Goal: Task Accomplishment & Management: Manage account settings

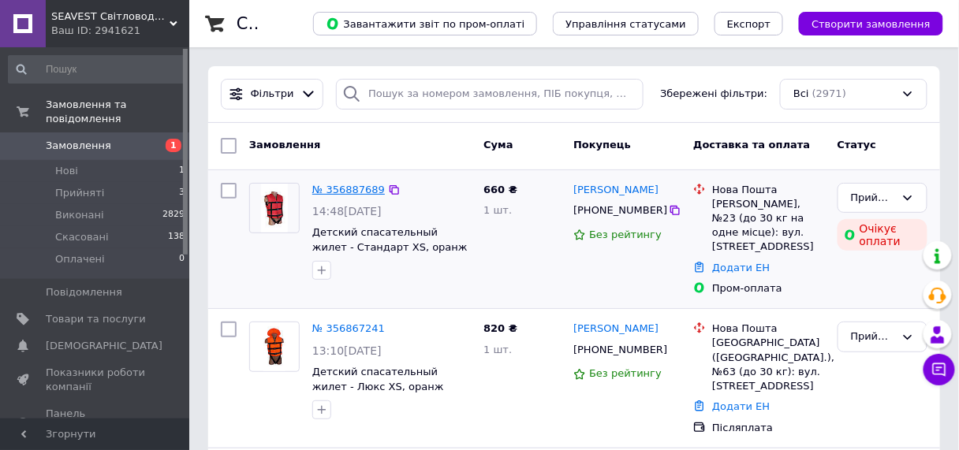
click at [345, 186] on link "№ 356887689" at bounding box center [348, 190] width 73 height 12
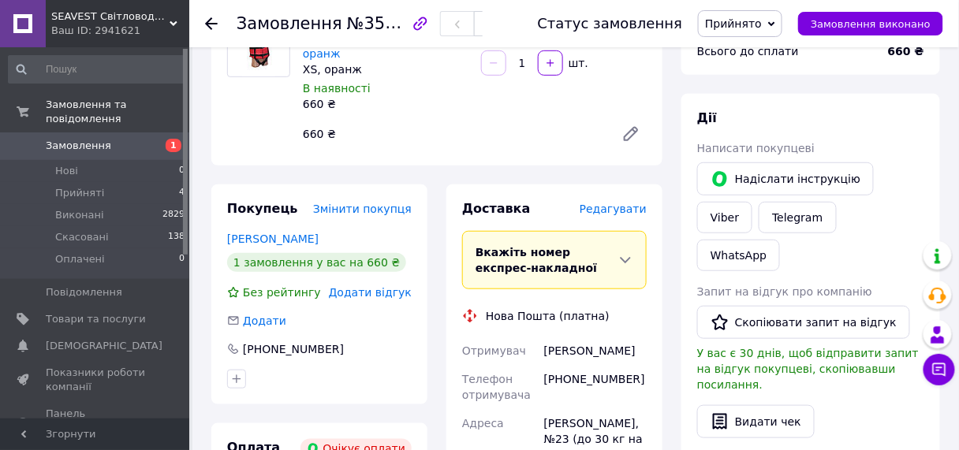
scroll to position [336, 0]
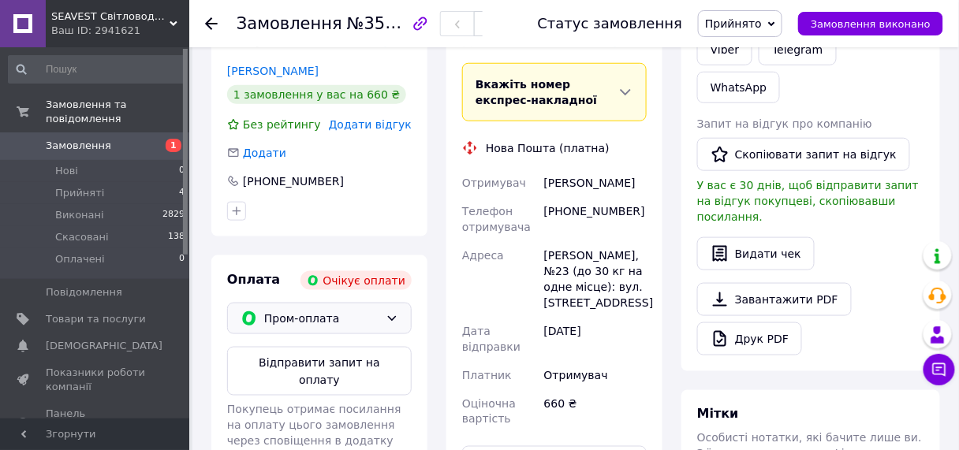
click at [323, 310] on span "Пром-оплата" at bounding box center [321, 318] width 115 height 17
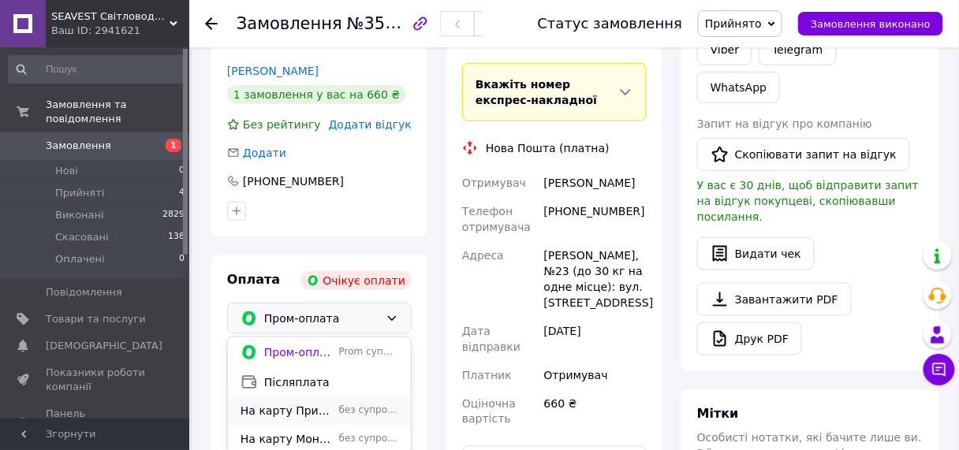
click at [307, 404] on span "На карту ПриватБанку" at bounding box center [286, 412] width 92 height 16
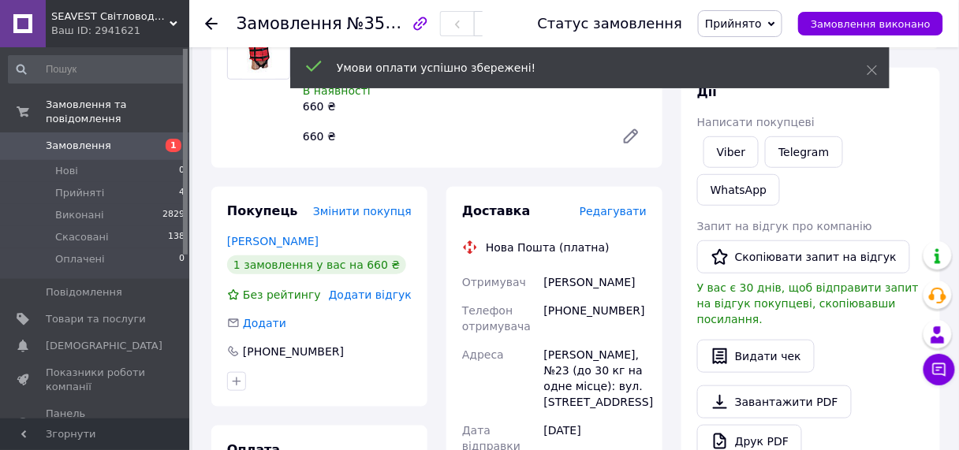
scroll to position [0, 0]
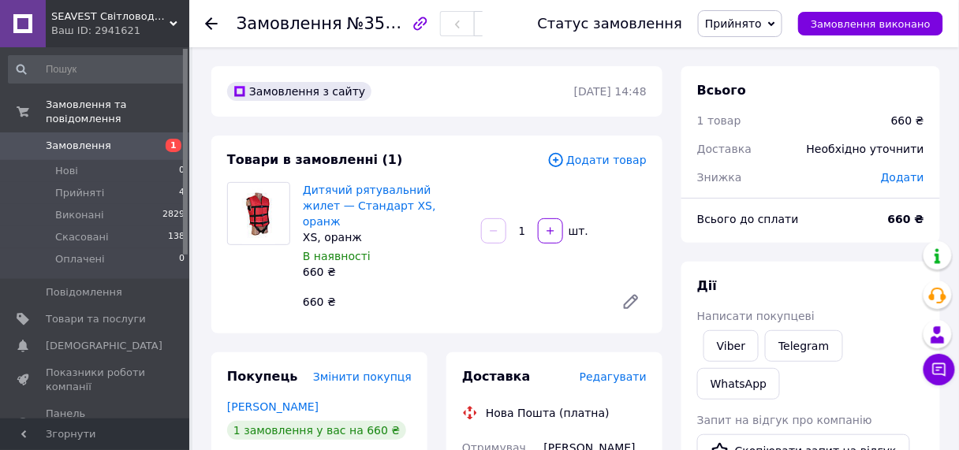
click at [622, 158] on span "Додати товар" at bounding box center [596, 159] width 99 height 17
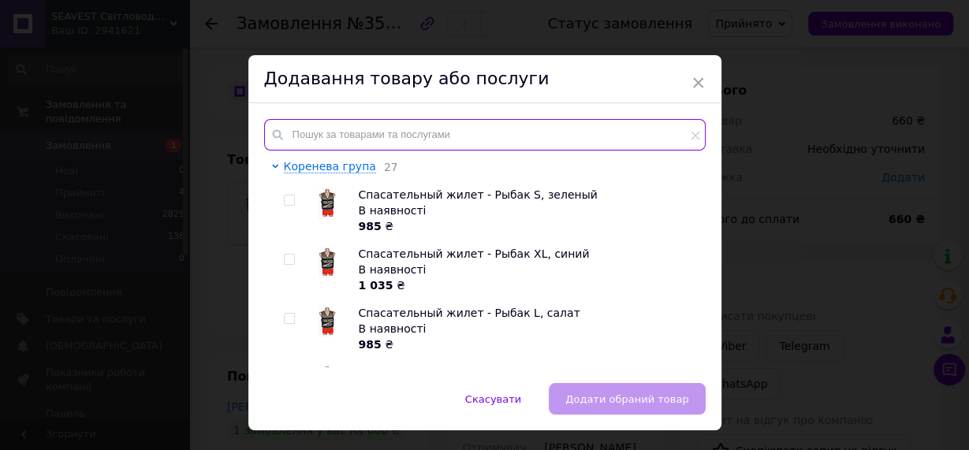
click at [465, 138] on input "text" at bounding box center [485, 135] width 442 height 32
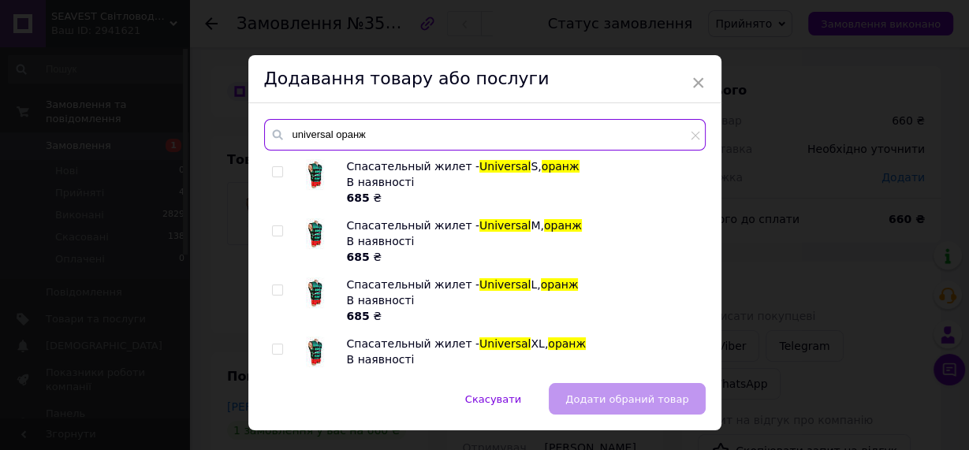
type input "universal оранж"
click at [276, 229] on input "checkbox" at bounding box center [277, 231] width 10 height 10
checkbox input "true"
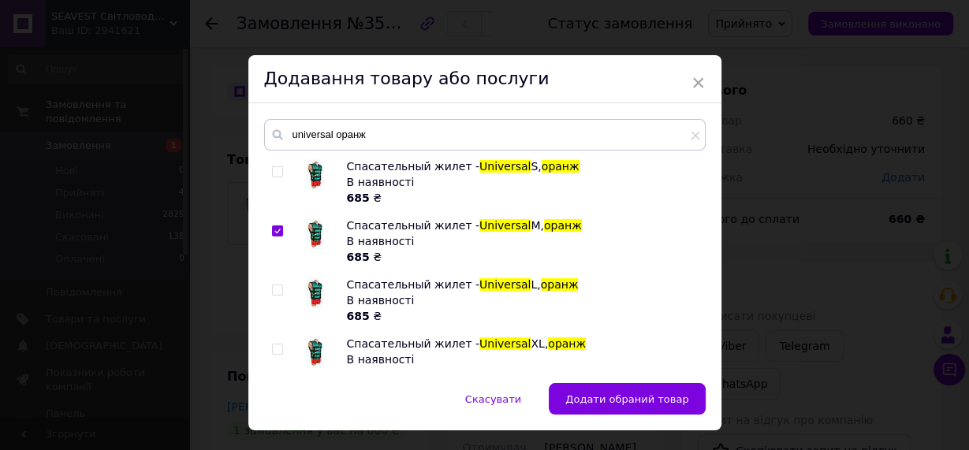
click at [278, 287] on input "checkbox" at bounding box center [277, 290] width 10 height 10
checkbox input "true"
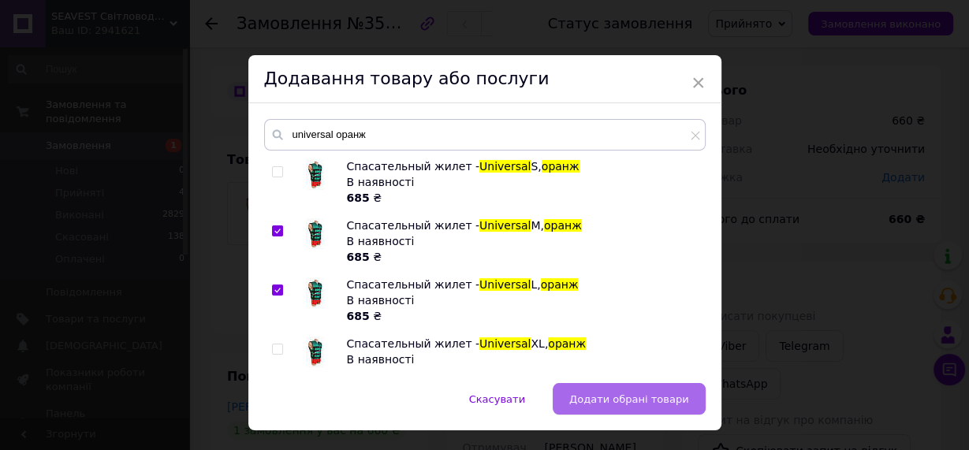
click at [649, 396] on span "Додати обрані товари" at bounding box center [629, 399] width 120 height 12
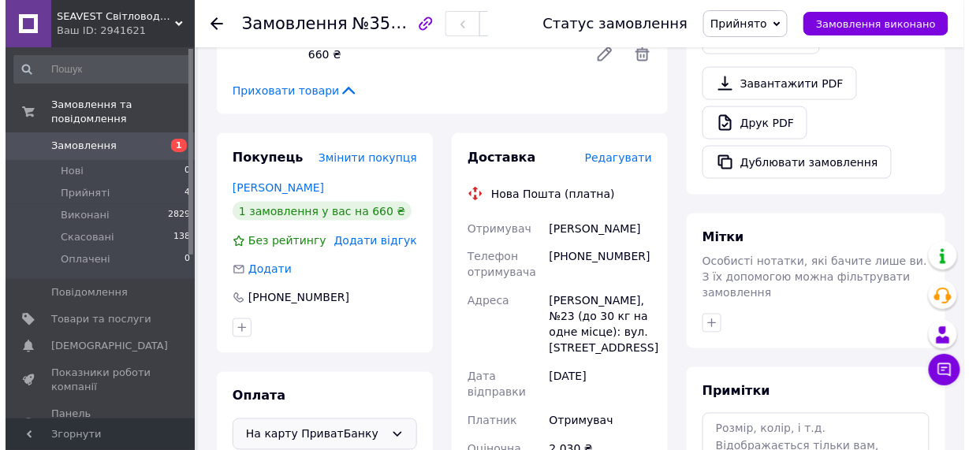
scroll to position [505, 0]
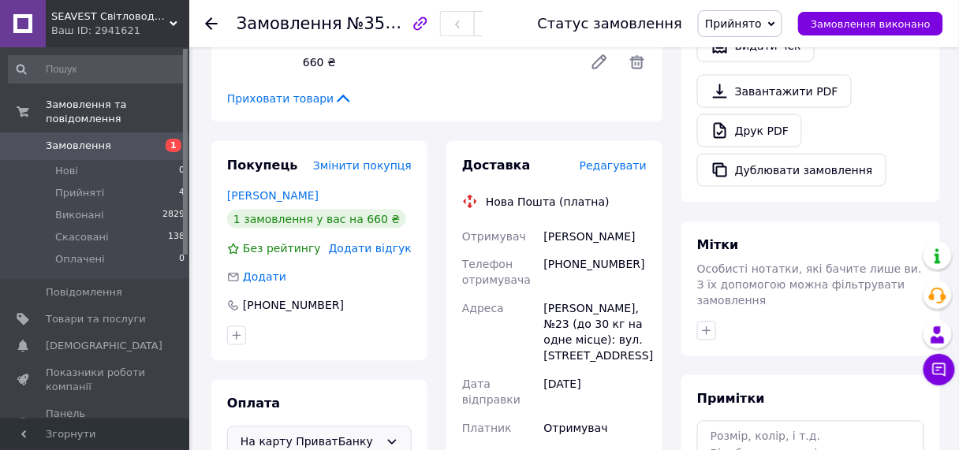
click at [620, 159] on span "Редагувати" at bounding box center [612, 165] width 67 height 13
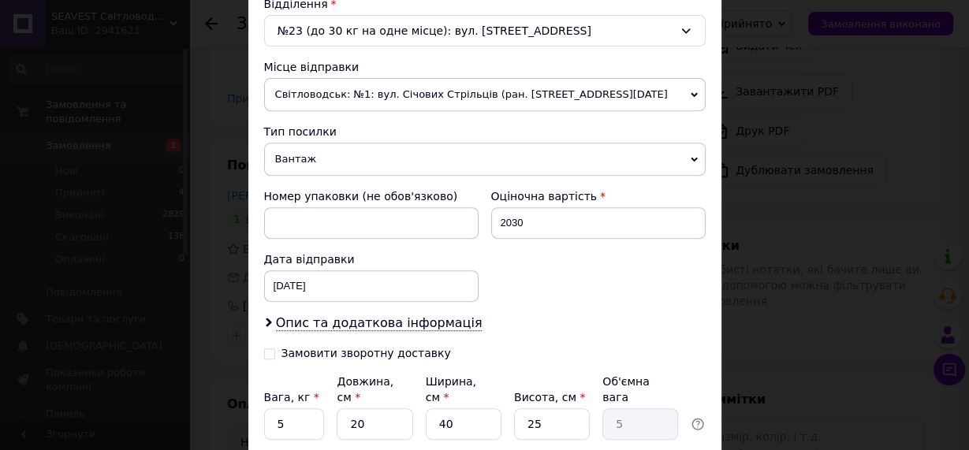
scroll to position [617, 0]
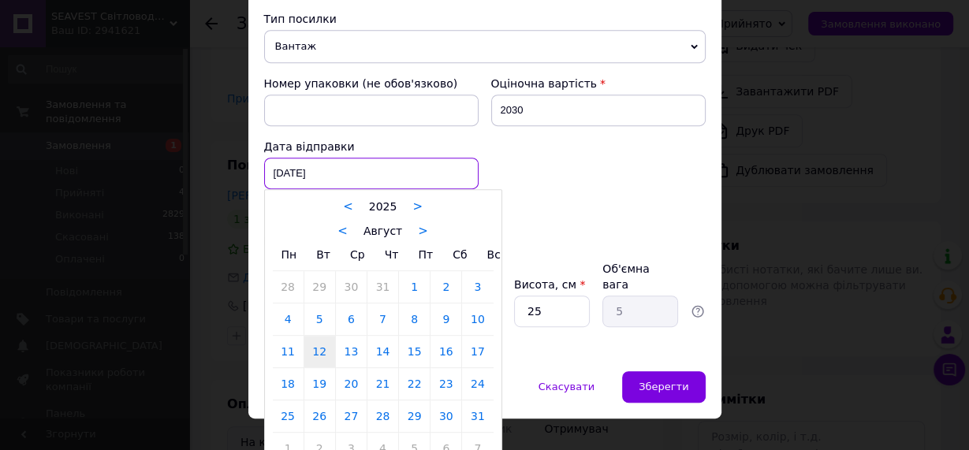
click at [413, 171] on div "[DATE] < 2025 > < Август > Пн Вт Ср Чт Пт Сб Вс 28 29 30 31 1 2 3 4 5 6 7 8 9 1…" at bounding box center [371, 174] width 214 height 32
click at [346, 347] on link "13" at bounding box center [351, 352] width 31 height 32
type input "[DATE]"
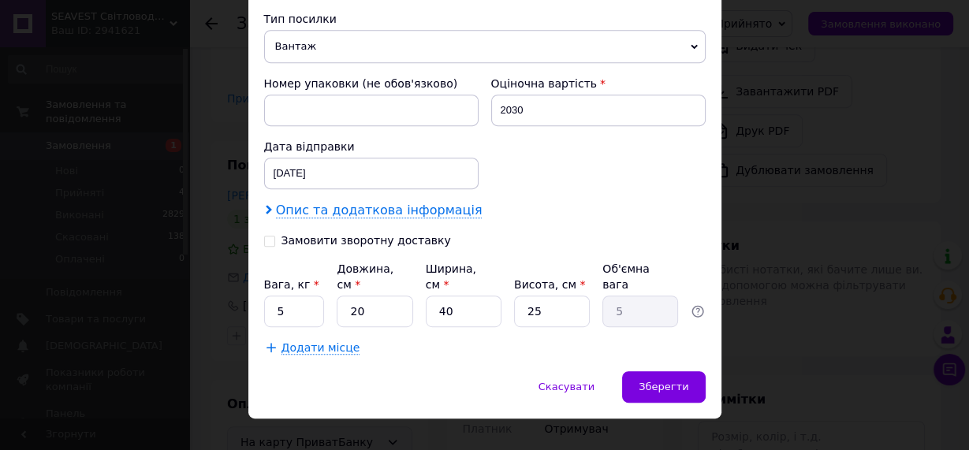
click at [378, 204] on span "Опис та додаткова інформація" at bounding box center [379, 211] width 207 height 16
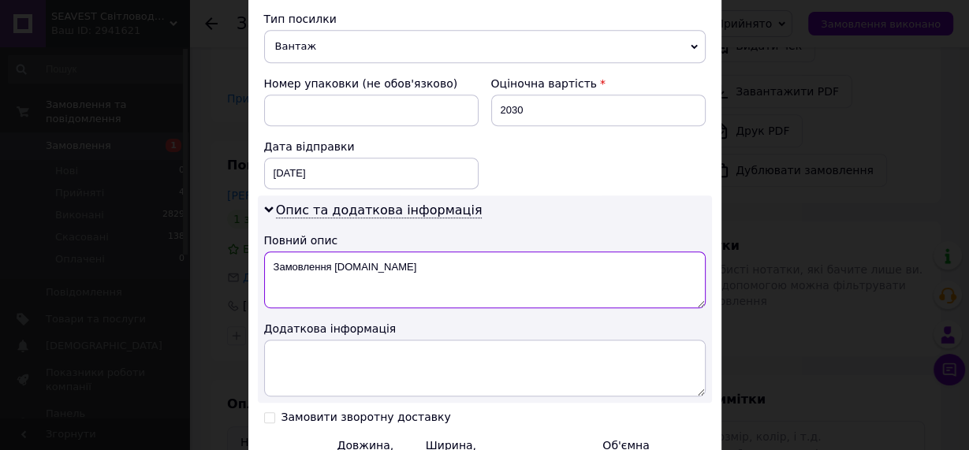
click at [389, 263] on textarea "Замовлення [DOMAIN_NAME]" at bounding box center [485, 279] width 442 height 57
type textarea "З"
type textarea "речі"
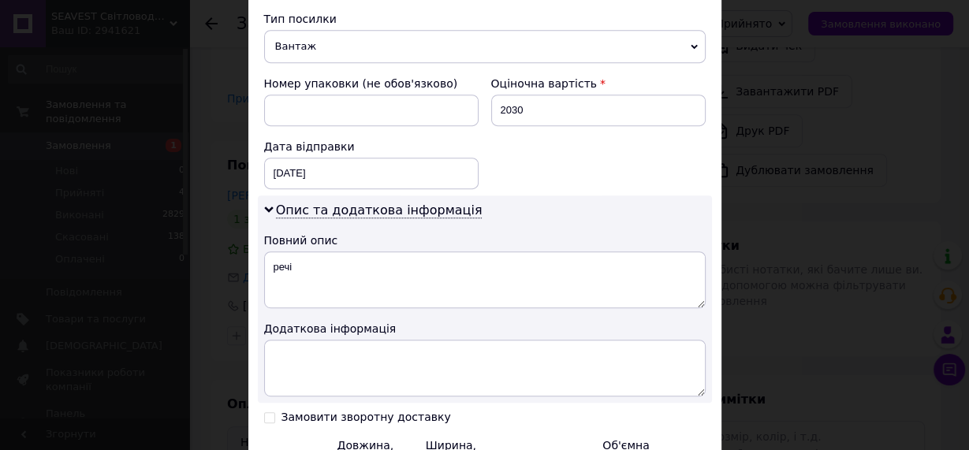
click at [538, 166] on div "Номер упаковки (не обов'язково) Оціночна вартість 2030 Дата відправки [DATE] < …" at bounding box center [485, 132] width 454 height 126
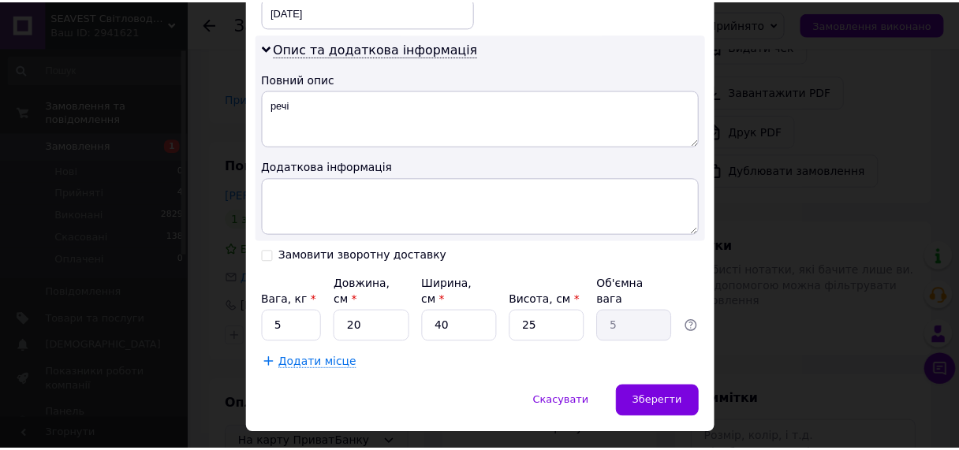
scroll to position [793, 0]
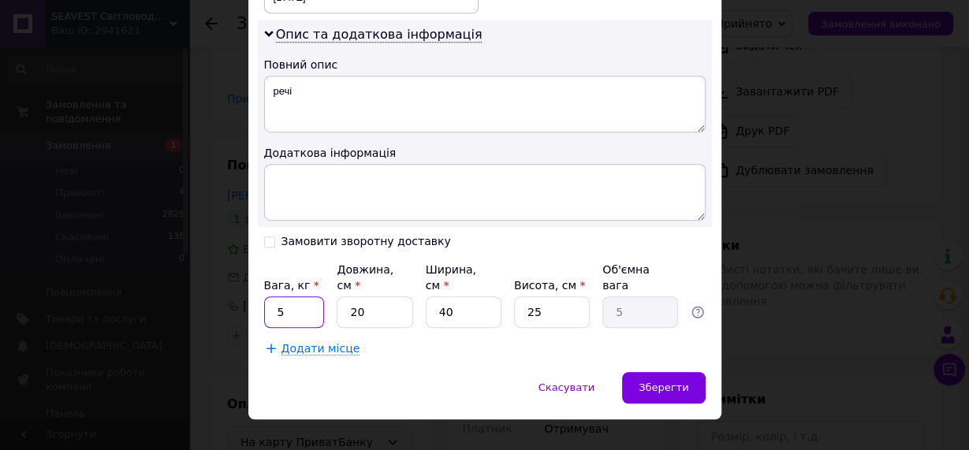
click at [267, 296] on input "5" at bounding box center [294, 312] width 61 height 32
type input "1.5"
click at [363, 296] on input "20" at bounding box center [375, 312] width 76 height 32
type input "2"
type input "0.5"
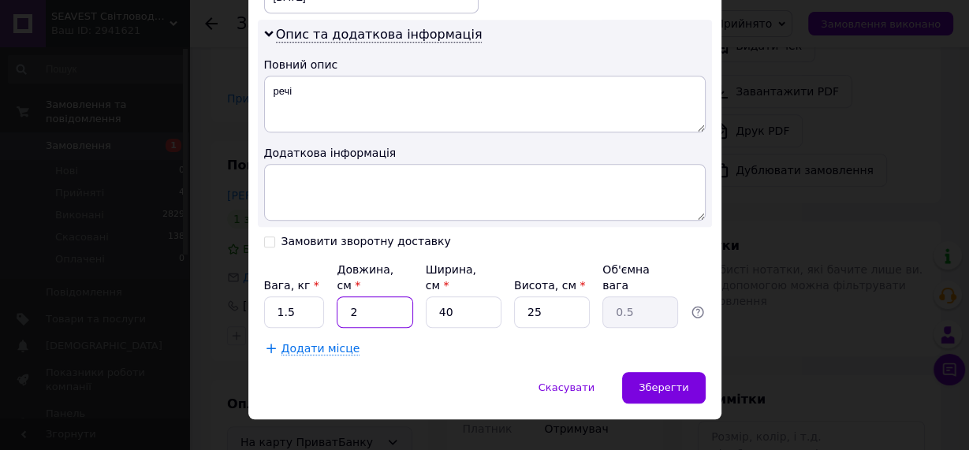
type input "25"
type input "6.25"
type input "255"
type input "63.75"
type input "255"
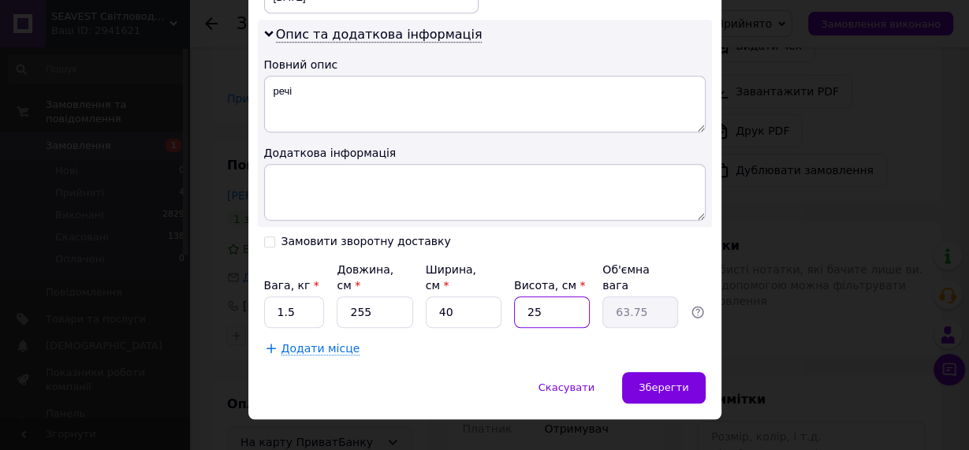
click at [535, 296] on input "25" at bounding box center [552, 312] width 76 height 32
type input "2"
type input "5.1"
type input "1"
type input "2.55"
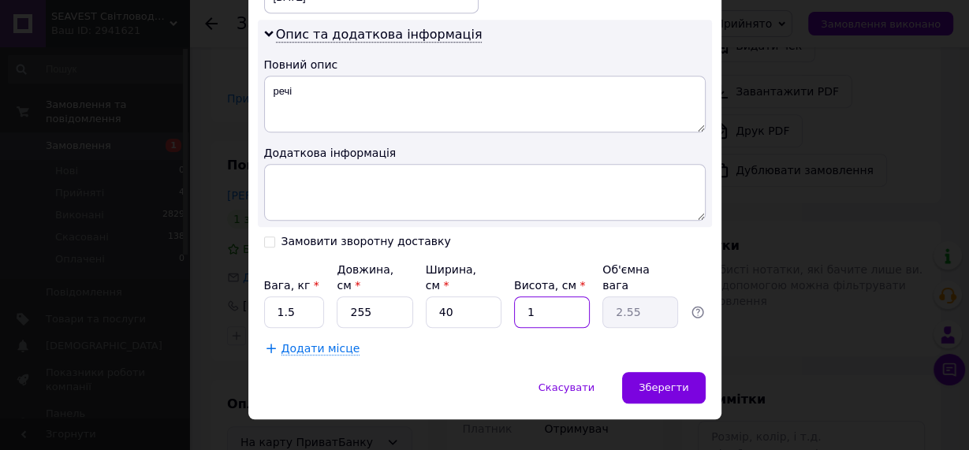
type input "19"
type input "48.45"
type input "19"
click at [355, 296] on input "255" at bounding box center [375, 312] width 76 height 32
type input "55"
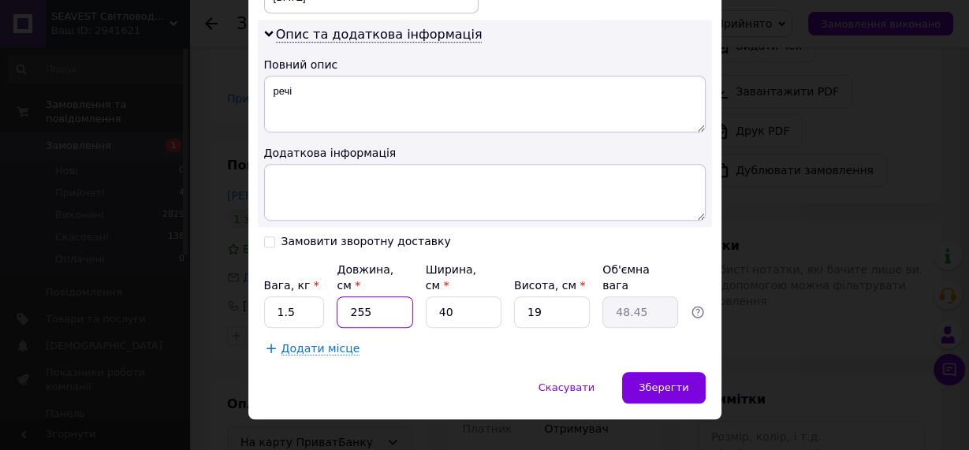
type input "10.45"
click at [397, 296] on input "55" at bounding box center [375, 312] width 76 height 32
type input "55"
click at [667, 382] on span "Зберегти" at bounding box center [664, 388] width 50 height 12
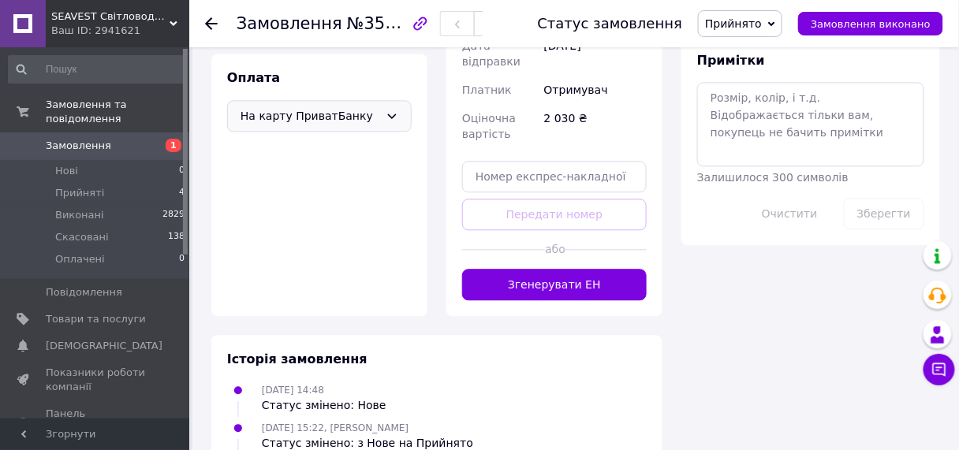
scroll to position [840, 0]
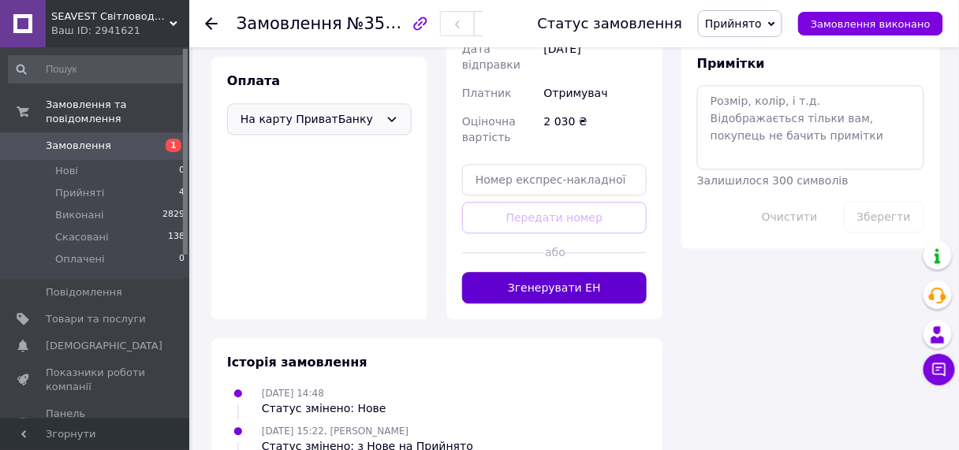
click at [540, 288] on button "Згенерувати ЕН" at bounding box center [554, 288] width 184 height 32
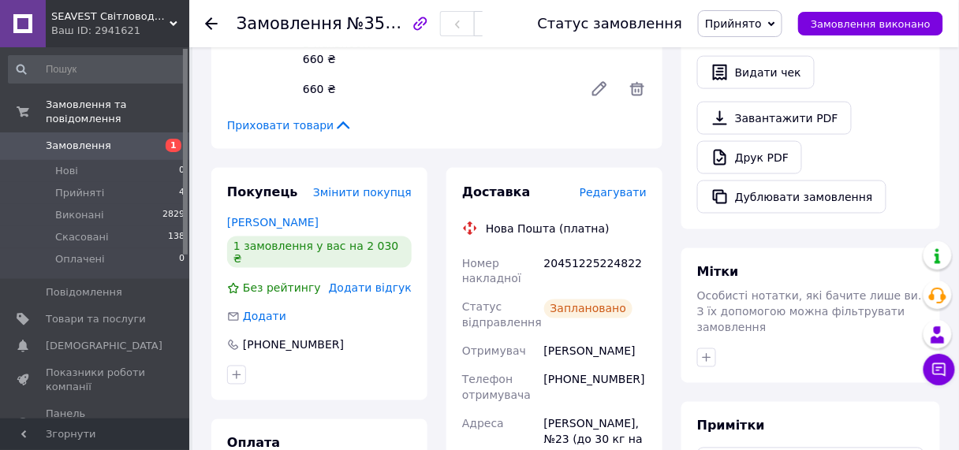
scroll to position [646, 0]
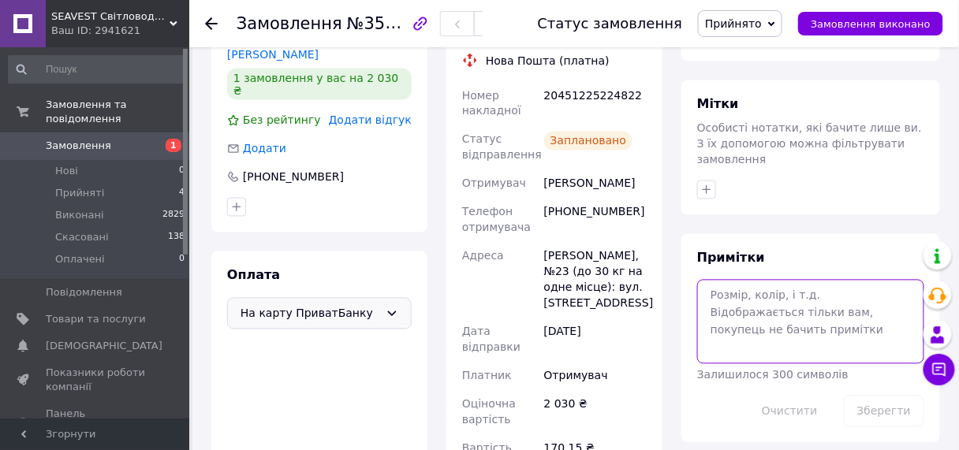
click at [740, 280] on textarea at bounding box center [810, 322] width 227 height 84
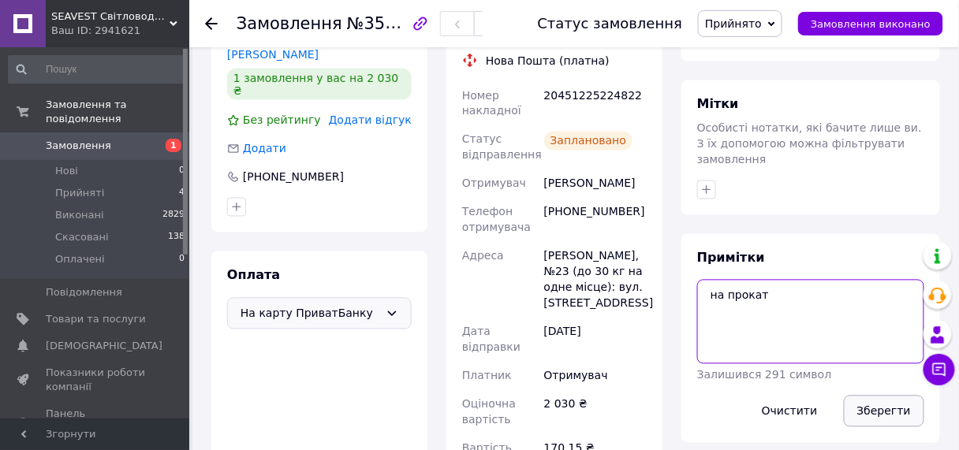
type textarea "на прокат"
click at [881, 396] on button "Зберегти" at bounding box center [884, 412] width 80 height 32
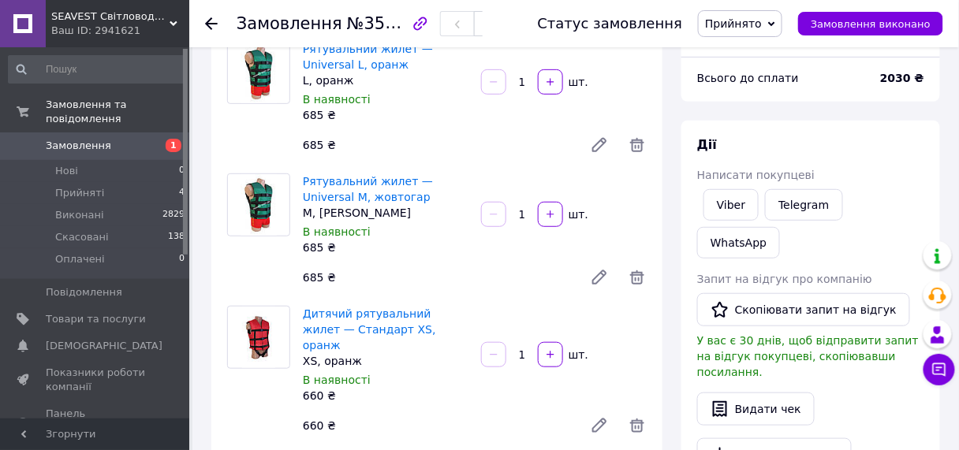
scroll to position [0, 0]
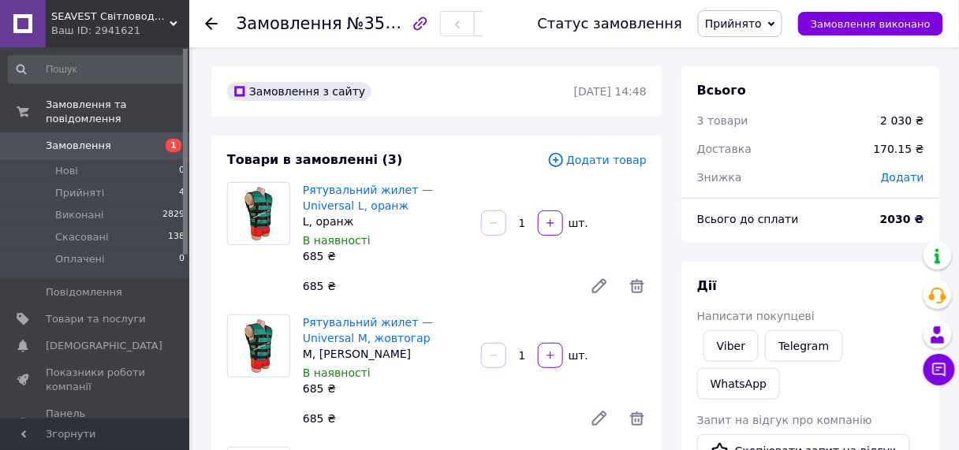
click at [81, 139] on span "Замовлення" at bounding box center [78, 146] width 65 height 14
